Goal: Transaction & Acquisition: Purchase product/service

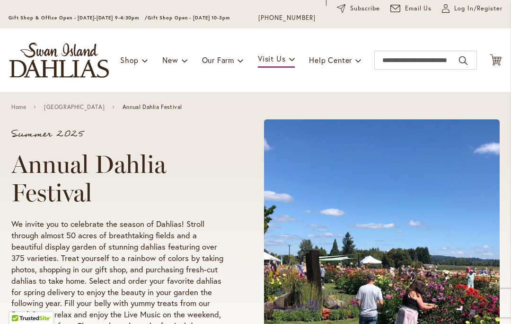
scroll to position [61, 0]
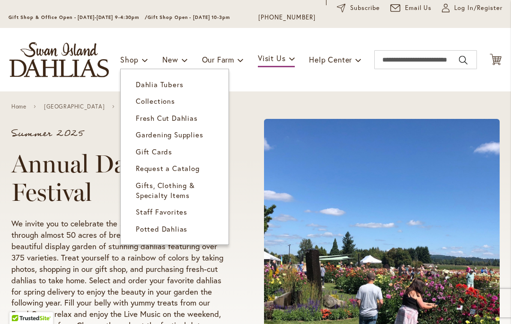
click at [158, 86] on span "Dahlia Tubers" at bounding box center [159, 83] width 47 height 9
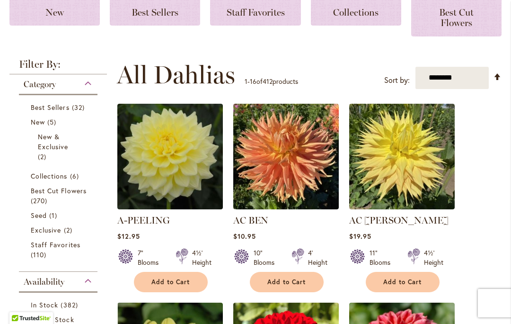
scroll to position [180, 0]
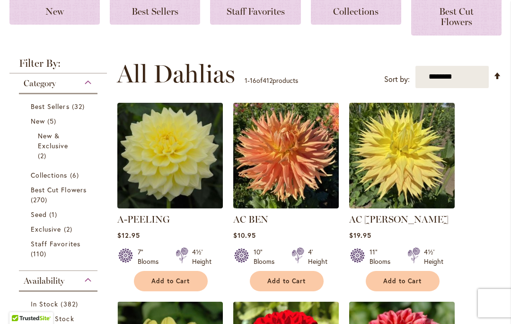
click at [48, 191] on span "Best Cut Flowers" at bounding box center [59, 189] width 56 height 9
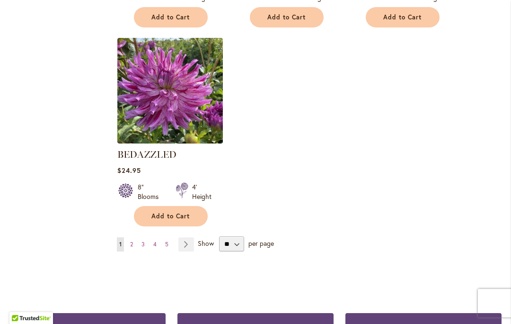
scroll to position [1207, 0]
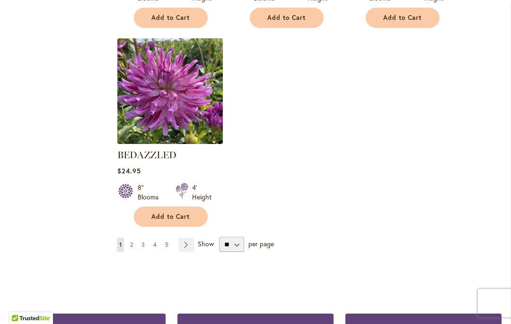
click at [191, 250] on link "Page Next" at bounding box center [186, 244] width 16 height 14
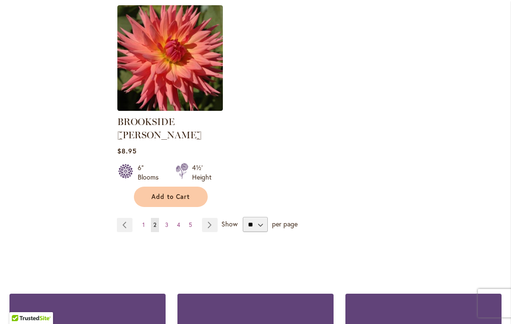
scroll to position [1267, 0]
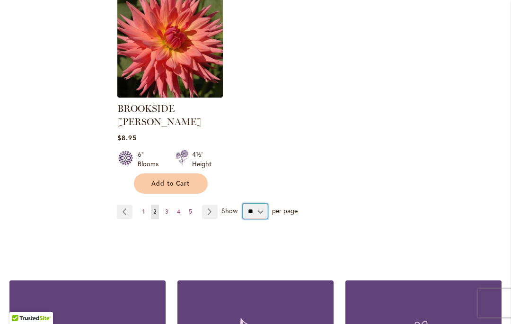
click at [258, 203] on select "** ** ** **" at bounding box center [255, 210] width 25 height 15
select select "**"
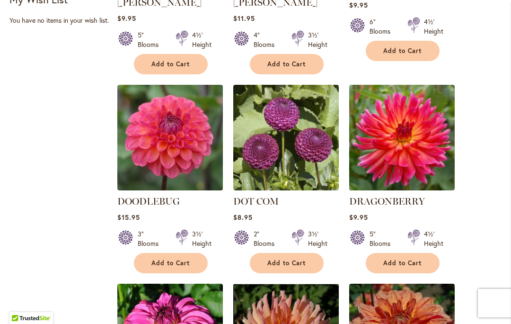
scroll to position [559, 0]
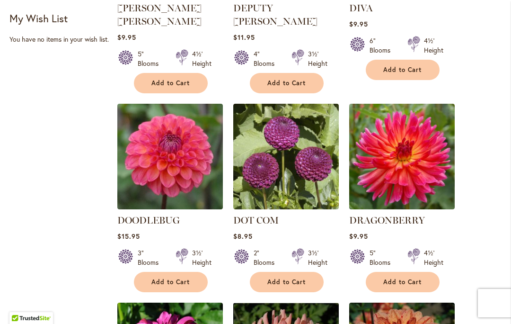
click at [436, 213] on strong "DRAGONBERRY" at bounding box center [401, 219] width 105 height 13
click at [404, 278] on span "Add to Cart" at bounding box center [402, 282] width 39 height 8
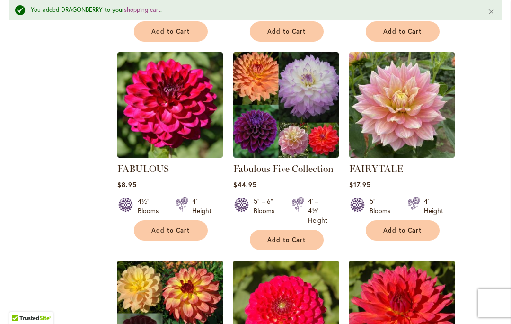
scroll to position [1226, 0]
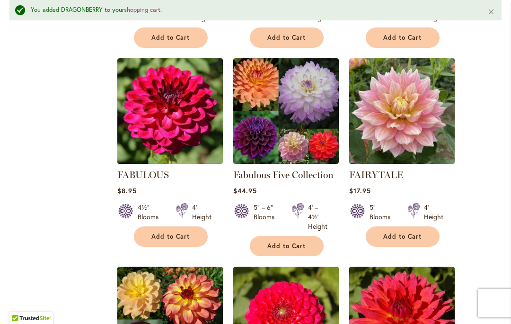
click at [289, 169] on link "Fabulous Five Collection" at bounding box center [283, 174] width 100 height 11
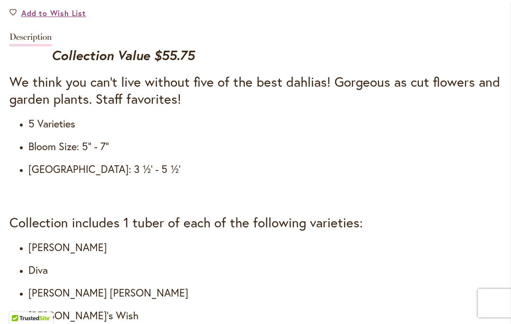
scroll to position [857, 0]
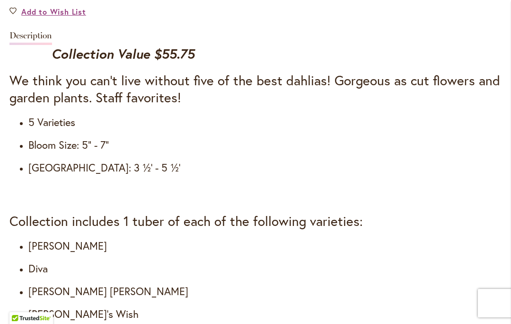
click at [200, 238] on div "Collection Value $55.75 We think you can't live without five of the best dahlia…" at bounding box center [255, 224] width 492 height 358
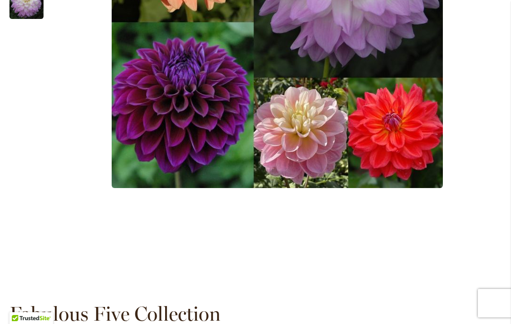
scroll to position [400, 0]
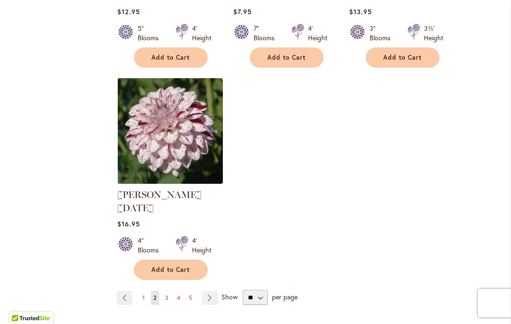
scroll to position [4522, 0]
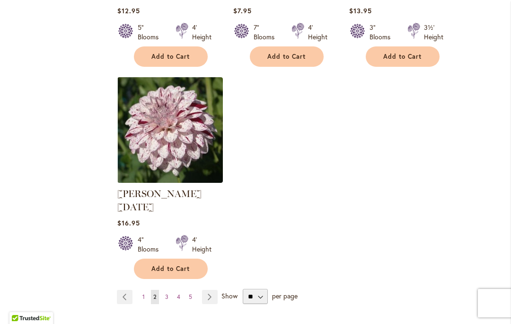
click at [209, 290] on link "Page Next" at bounding box center [210, 297] width 16 height 14
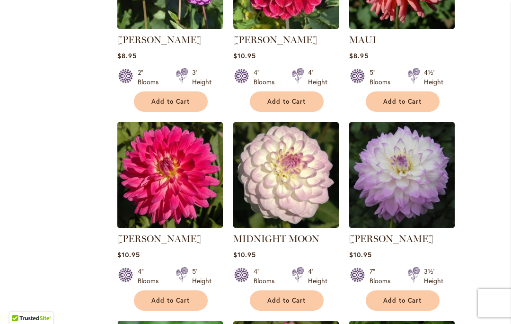
scroll to position [3567, 0]
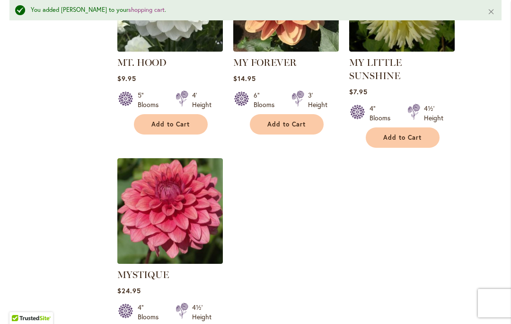
scroll to position [4425, 0]
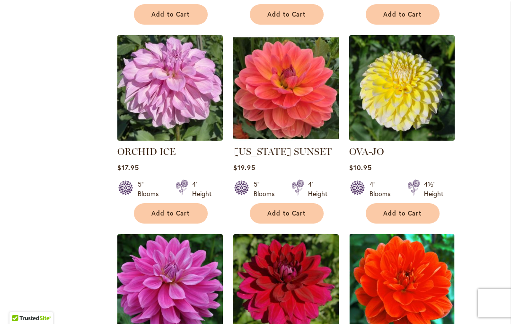
scroll to position [814, 0]
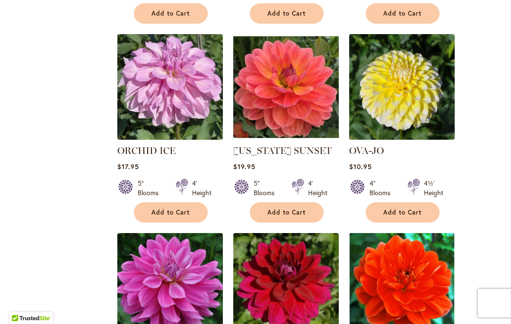
click at [283, 214] on span "Add to Cart" at bounding box center [286, 212] width 39 height 8
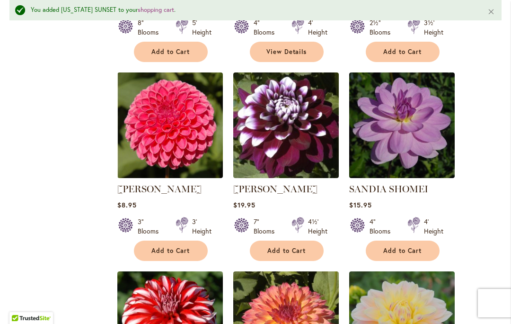
scroll to position [2477, 0]
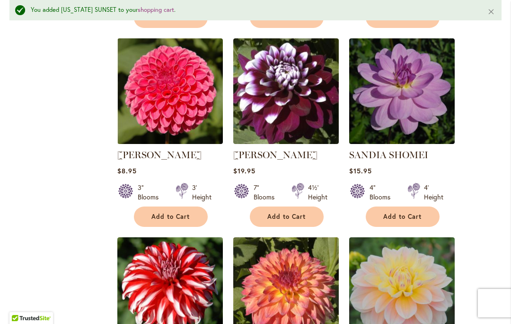
click at [412, 212] on span "Add to Cart" at bounding box center [402, 216] width 39 height 8
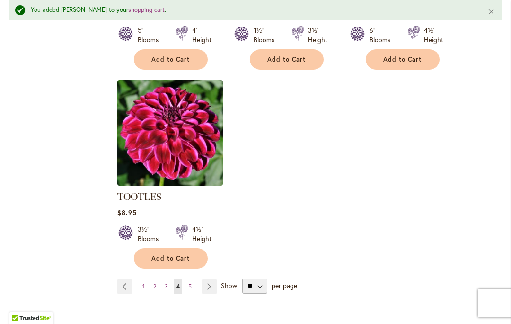
scroll to position [4450, 0]
click at [212, 279] on link "Page Next" at bounding box center [210, 286] width 16 height 14
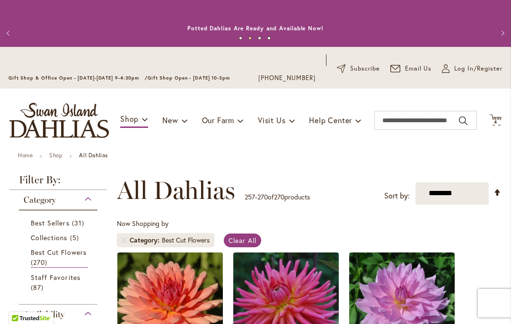
click at [498, 120] on span "4 4 items" at bounding box center [495, 122] width 9 height 5
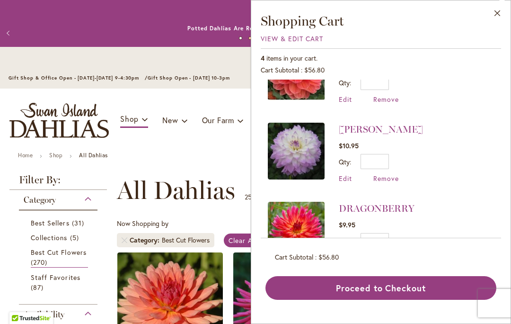
scroll to position [122, 0]
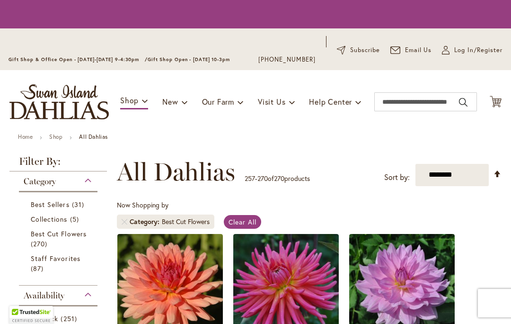
scroll to position [211, 0]
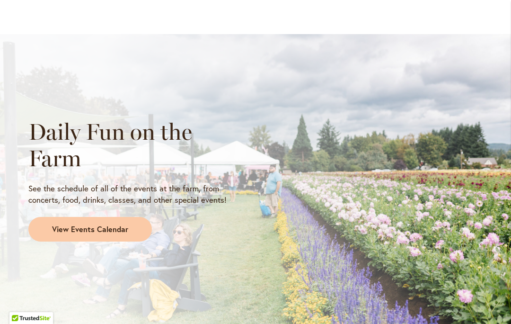
scroll to position [799, 0]
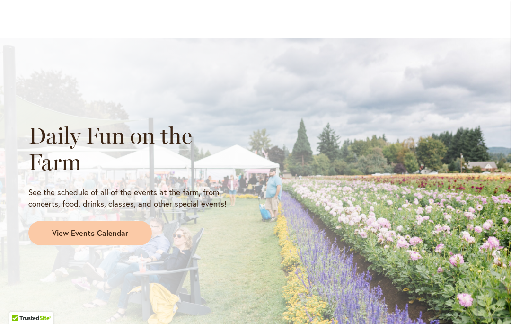
click at [122, 228] on span "View Events Calendar" at bounding box center [90, 233] width 76 height 11
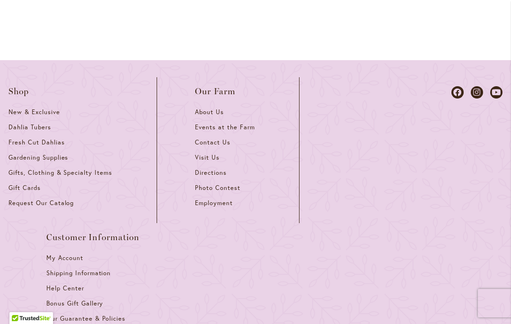
scroll to position [1497, 0]
click at [206, 154] on span "Visit Us" at bounding box center [207, 158] width 25 height 8
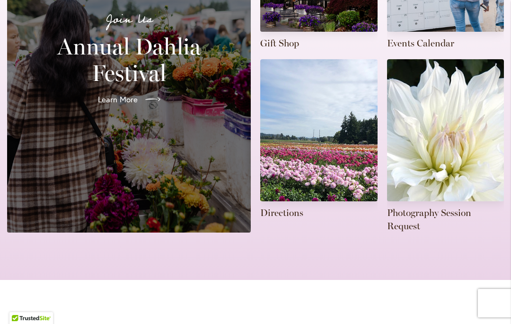
scroll to position [365, 0]
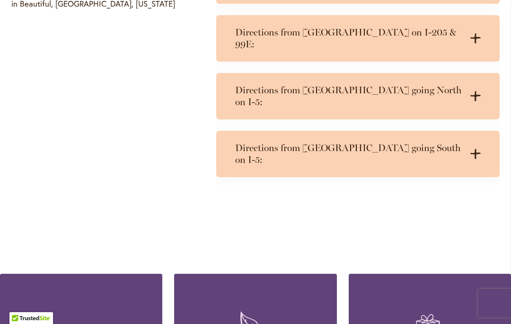
scroll to position [580, 0]
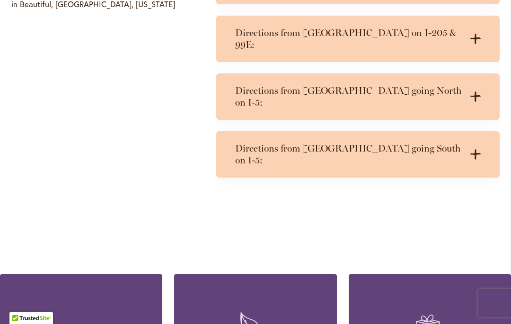
click at [472, 149] on icon ".cls-1 { fill: #3c2616; stroke-width: 0px; }" at bounding box center [475, 154] width 10 height 10
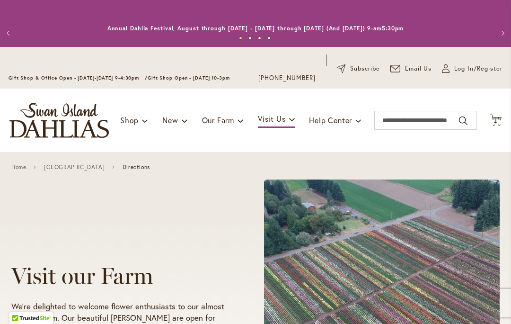
scroll to position [0, 0]
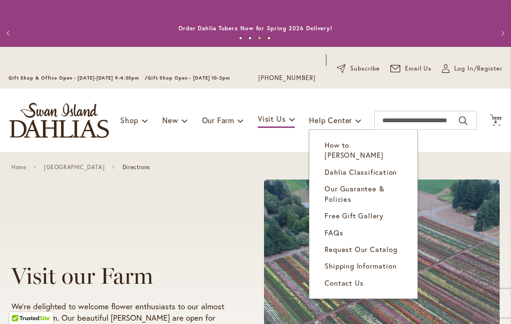
click at [334, 228] on span "FAQs" at bounding box center [334, 232] width 18 height 9
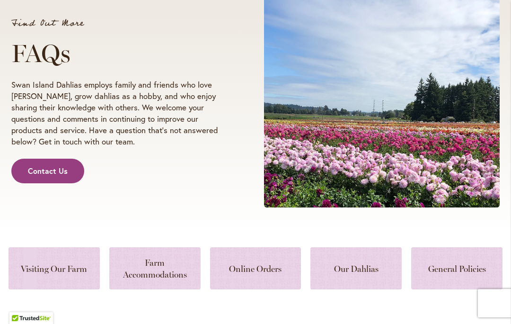
scroll to position [185, 0]
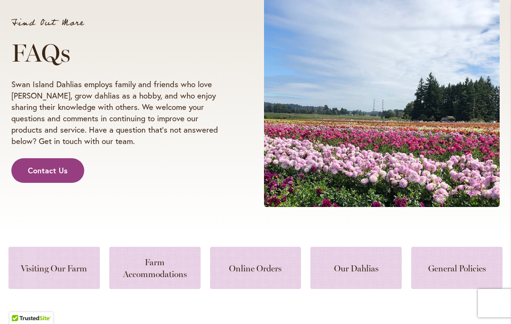
click at [77, 266] on link at bounding box center [54, 267] width 91 height 42
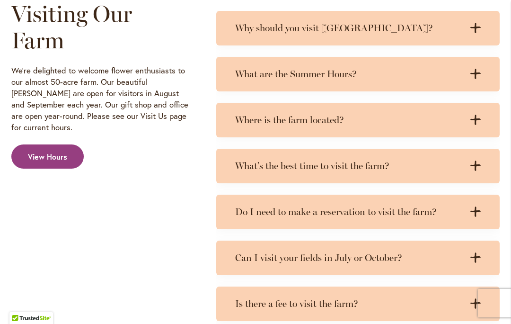
click at [472, 119] on icon at bounding box center [475, 120] width 10 height 10
